Goal: Task Accomplishment & Management: Manage account settings

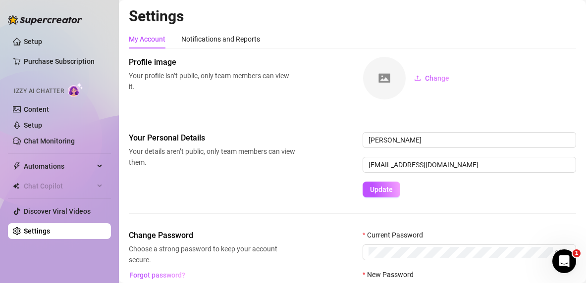
click at [50, 234] on link "Settings" at bounding box center [37, 231] width 26 height 8
